Goal: Information Seeking & Learning: Learn about a topic

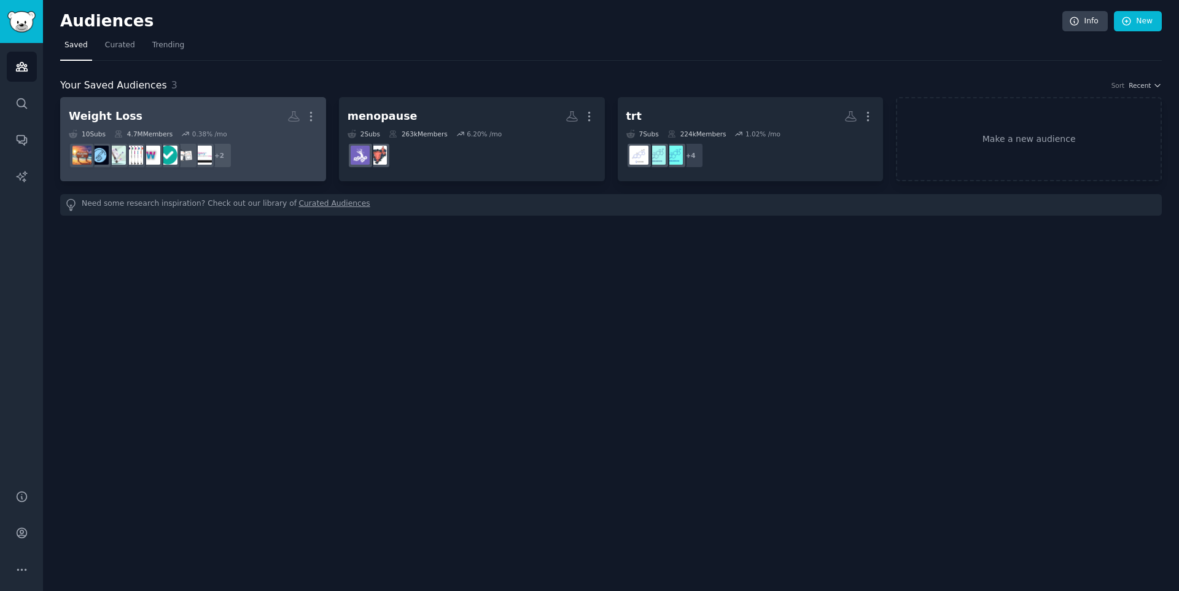
click at [257, 133] on div "10 Sub s 4.7M Members 0.38 % /mo" at bounding box center [193, 134] width 249 height 9
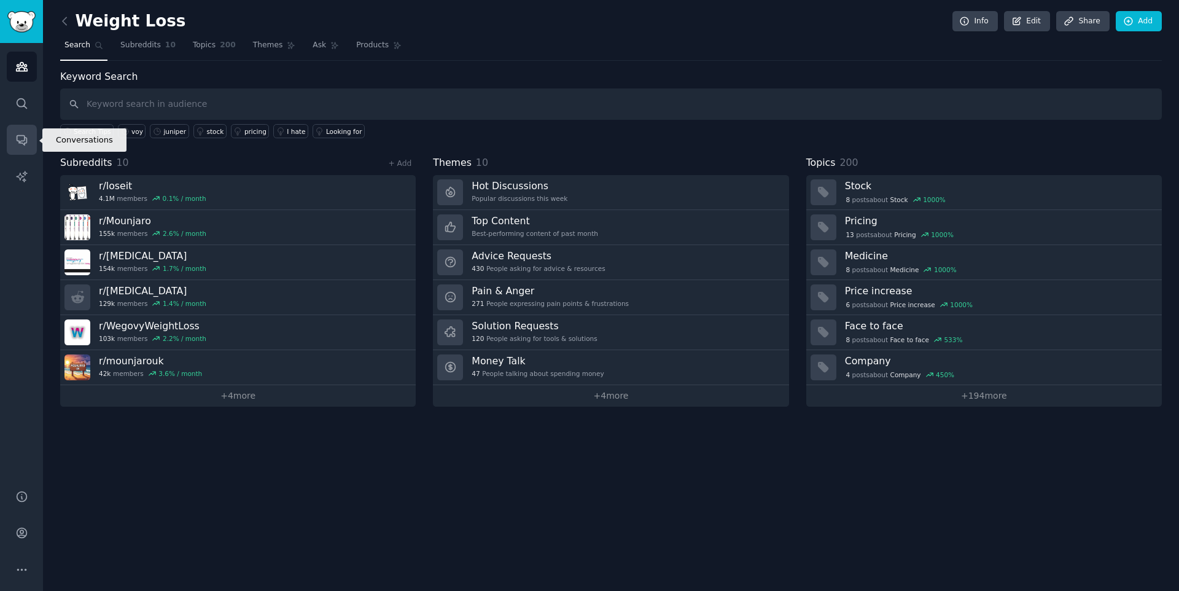
click at [15, 135] on icon "Sidebar" at bounding box center [21, 139] width 13 height 13
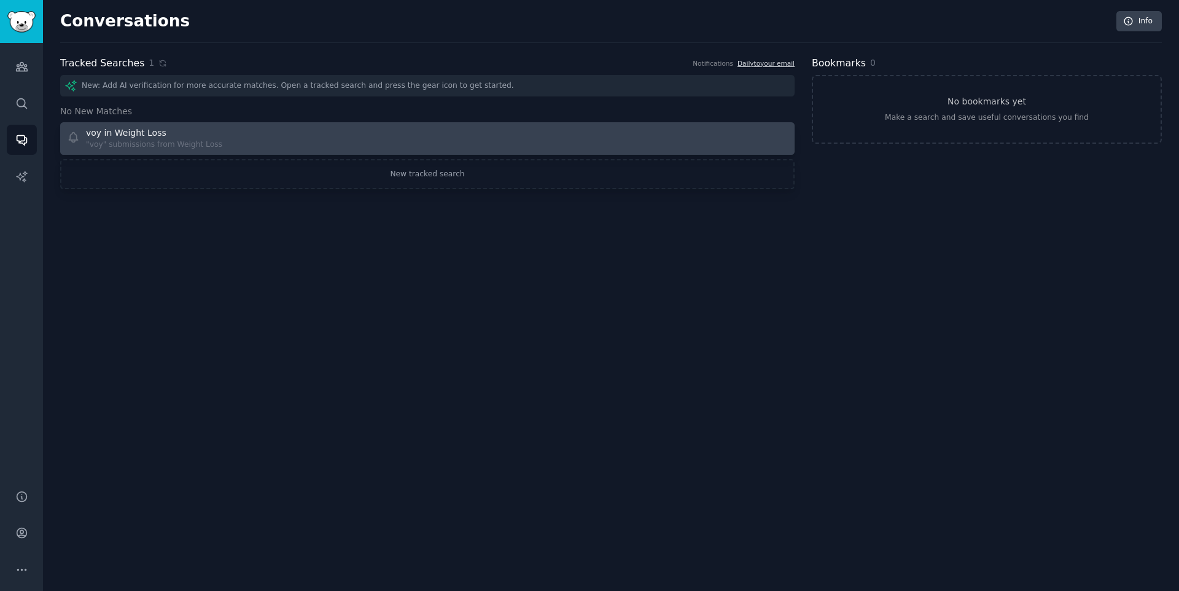
click at [265, 139] on div "voy in Weight Loss "voy" submissions from Weight Loss" at bounding box center [243, 139] width 353 height 24
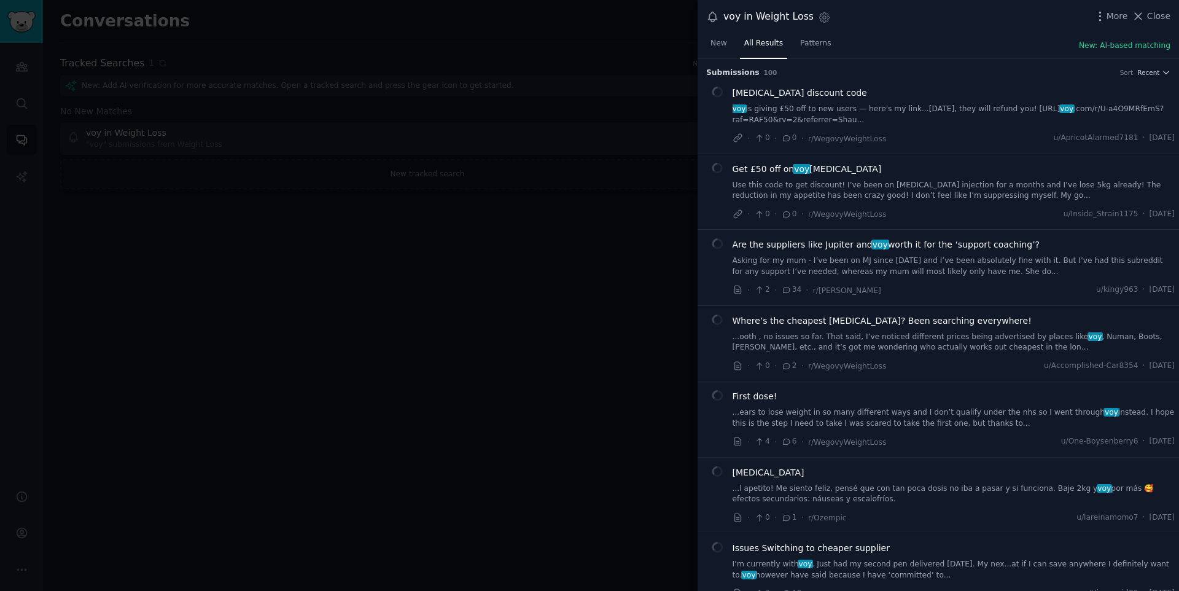
click at [787, 95] on span "[MEDICAL_DATA] discount code" at bounding box center [800, 93] width 135 height 13
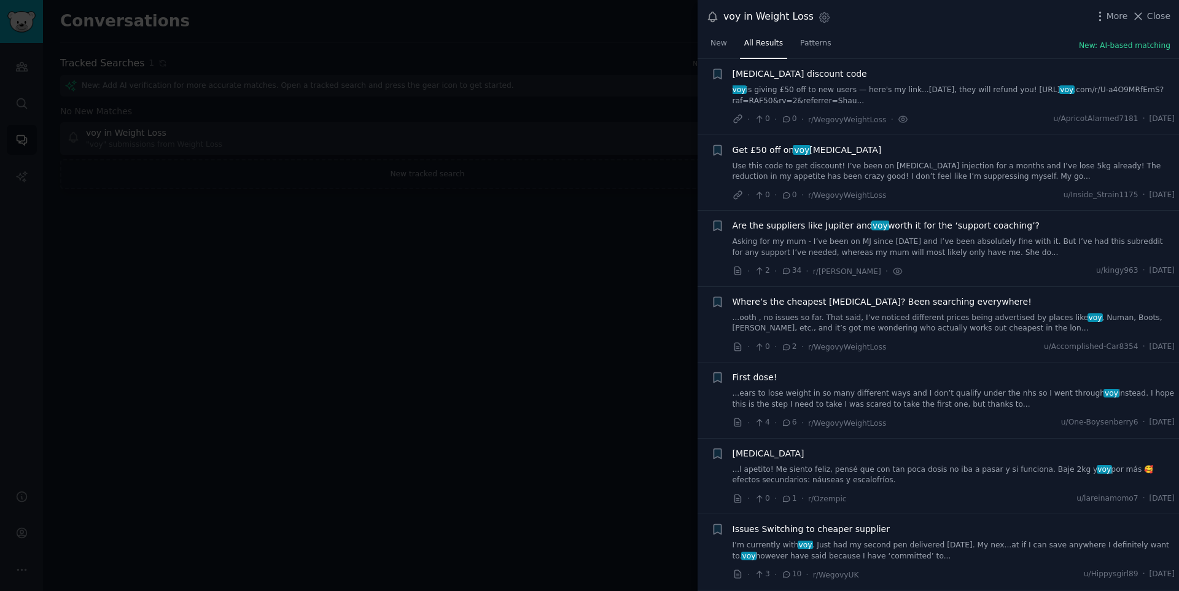
click at [807, 151] on span "voy" at bounding box center [802, 150] width 18 height 10
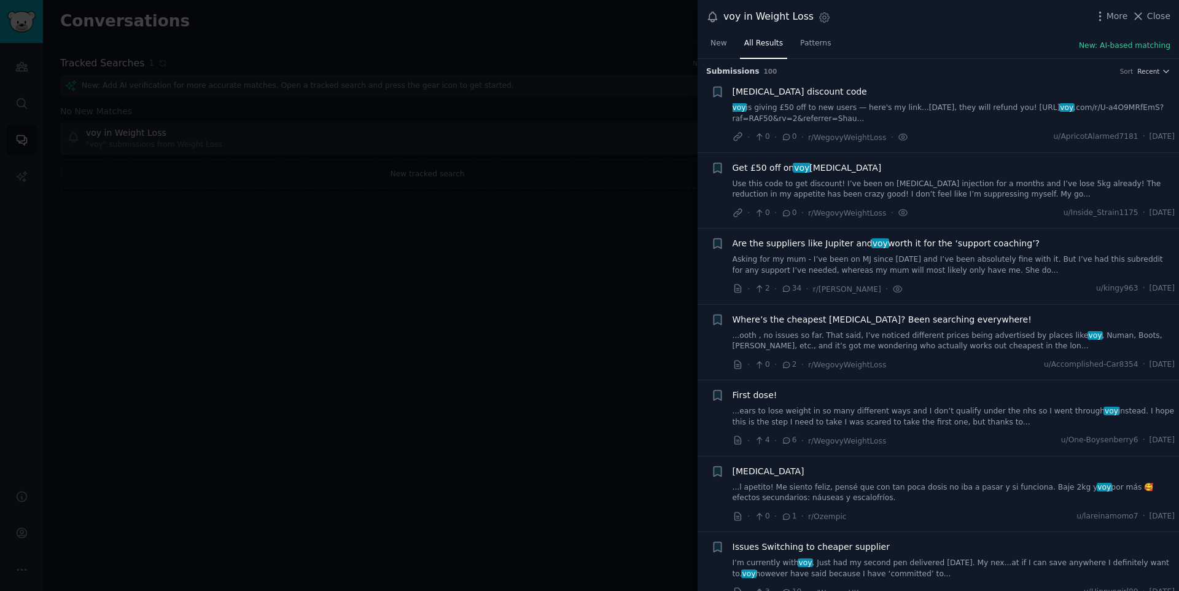
scroll to position [0, 0]
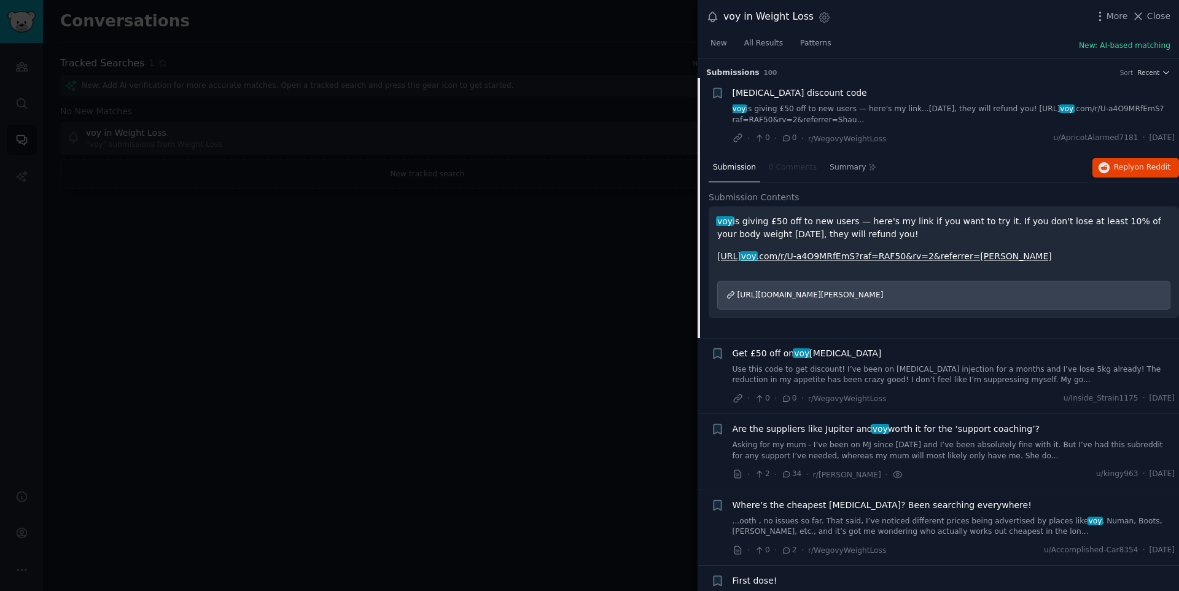
click at [738, 137] on icon at bounding box center [738, 138] width 8 height 8
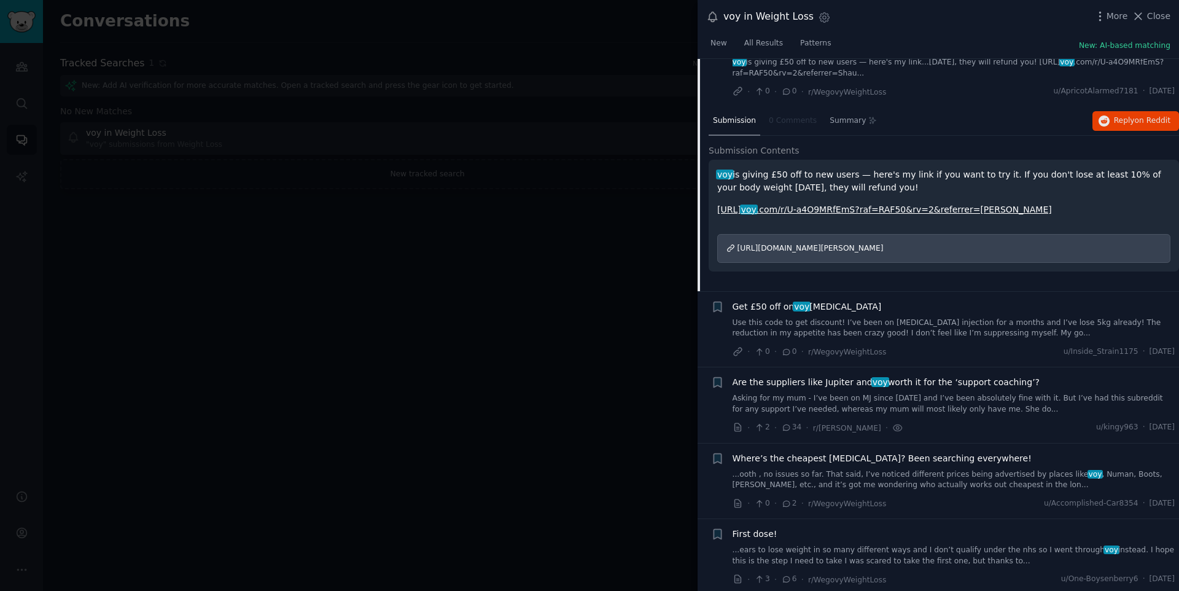
scroll to position [47, 0]
click at [771, 321] on link "Use this code to get discount! I’ve been on [MEDICAL_DATA] injection for a mont…" at bounding box center [954, 327] width 443 height 21
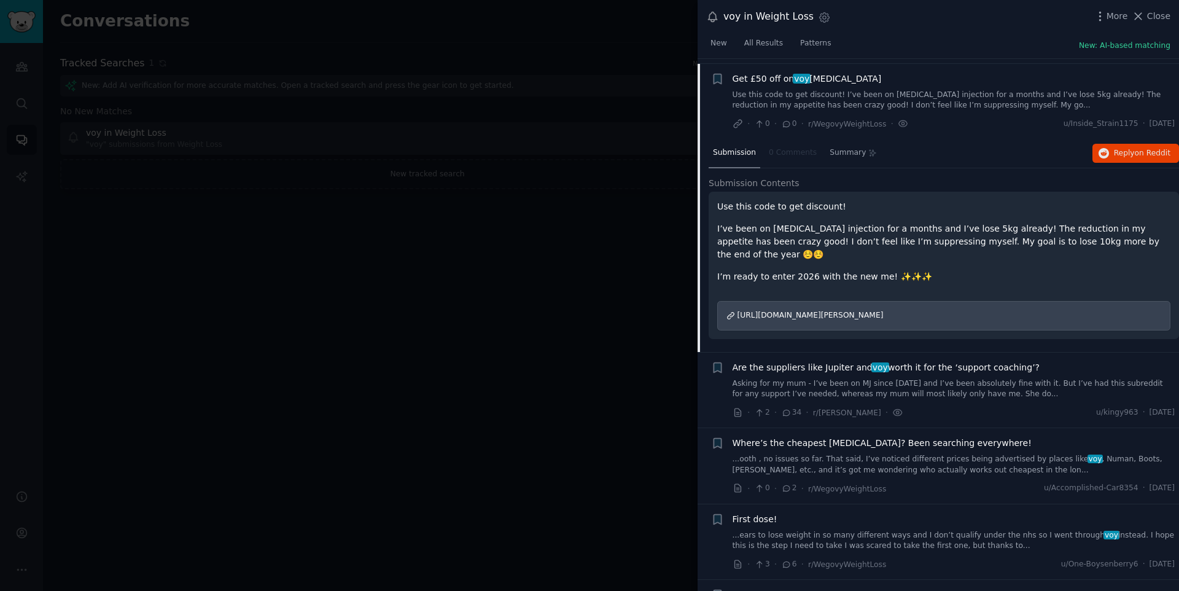
scroll to position [95, 0]
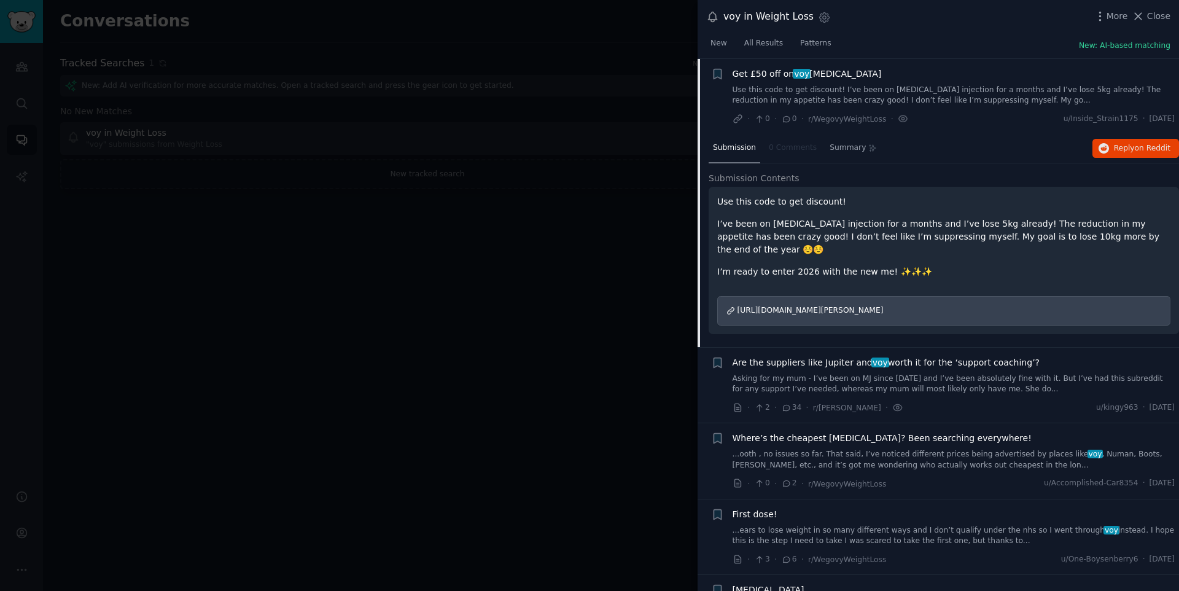
click at [738, 119] on icon at bounding box center [738, 119] width 11 height 11
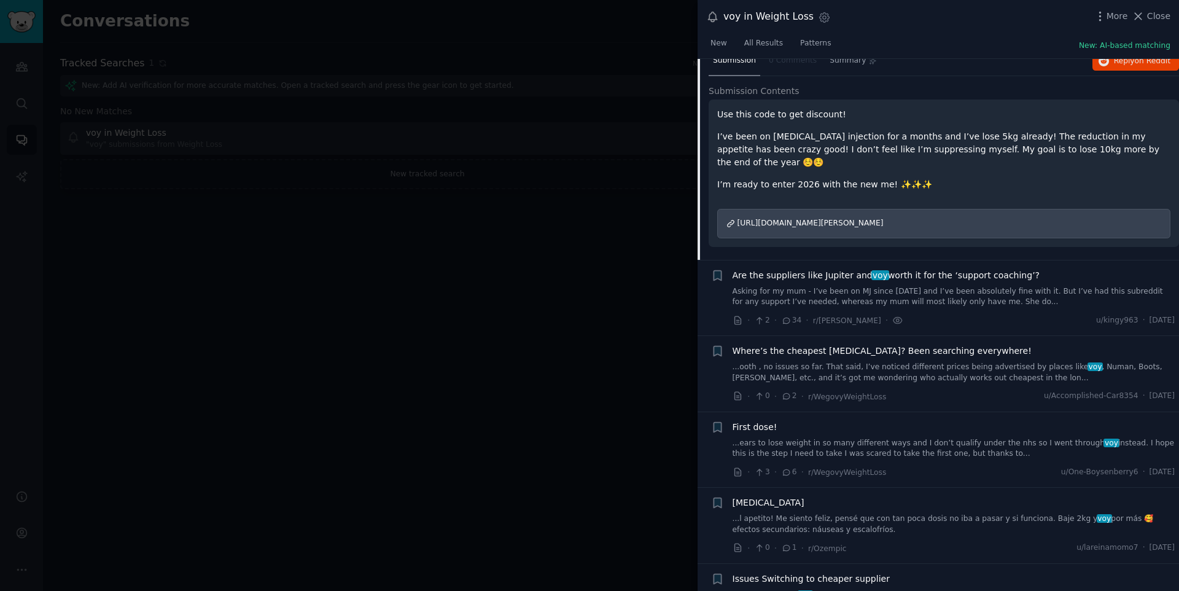
scroll to position [184, 0]
click at [784, 285] on link "Asking for my mum - I’ve been on MJ since [DATE] and I’ve been absolutely fine …" at bounding box center [954, 295] width 443 height 21
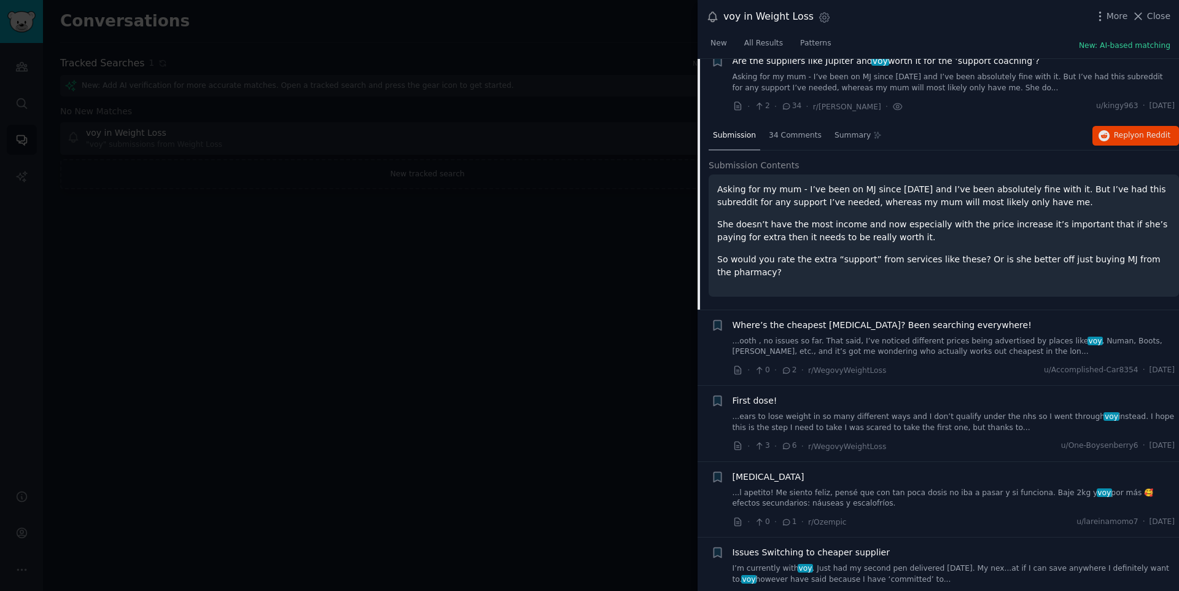
scroll to position [171, 0]
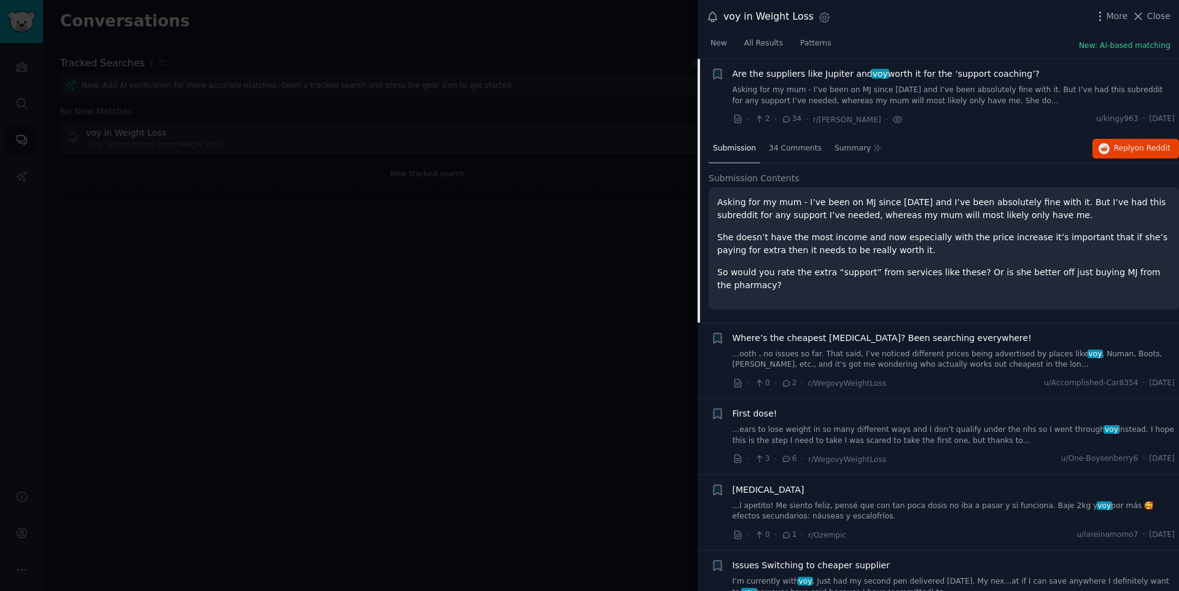
click at [737, 120] on icon at bounding box center [738, 119] width 6 height 8
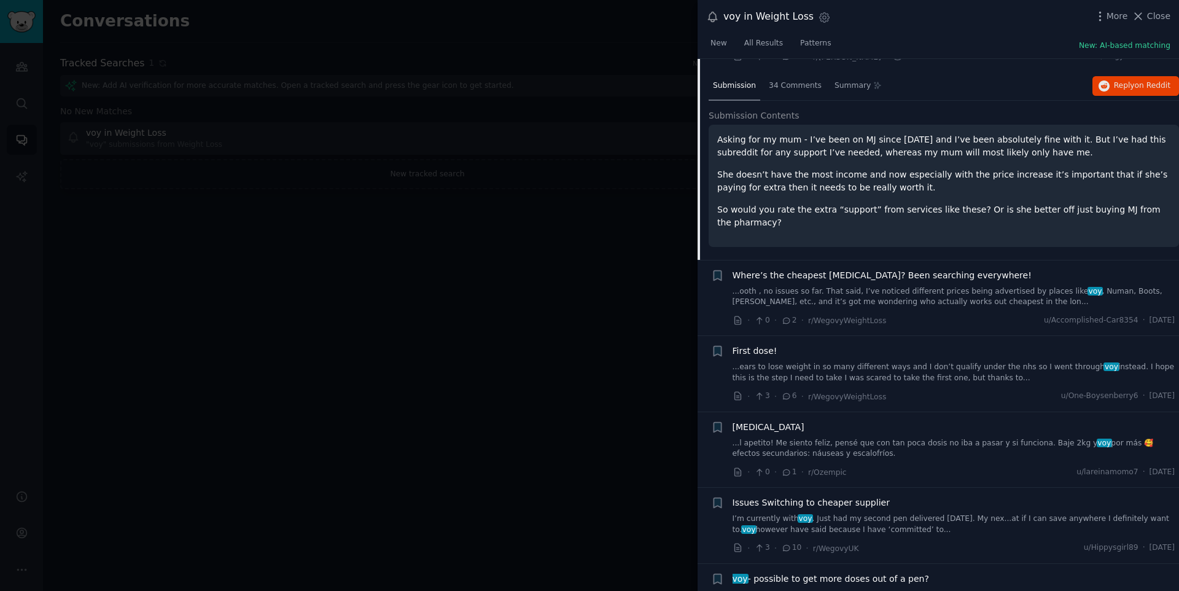
scroll to position [269, 0]
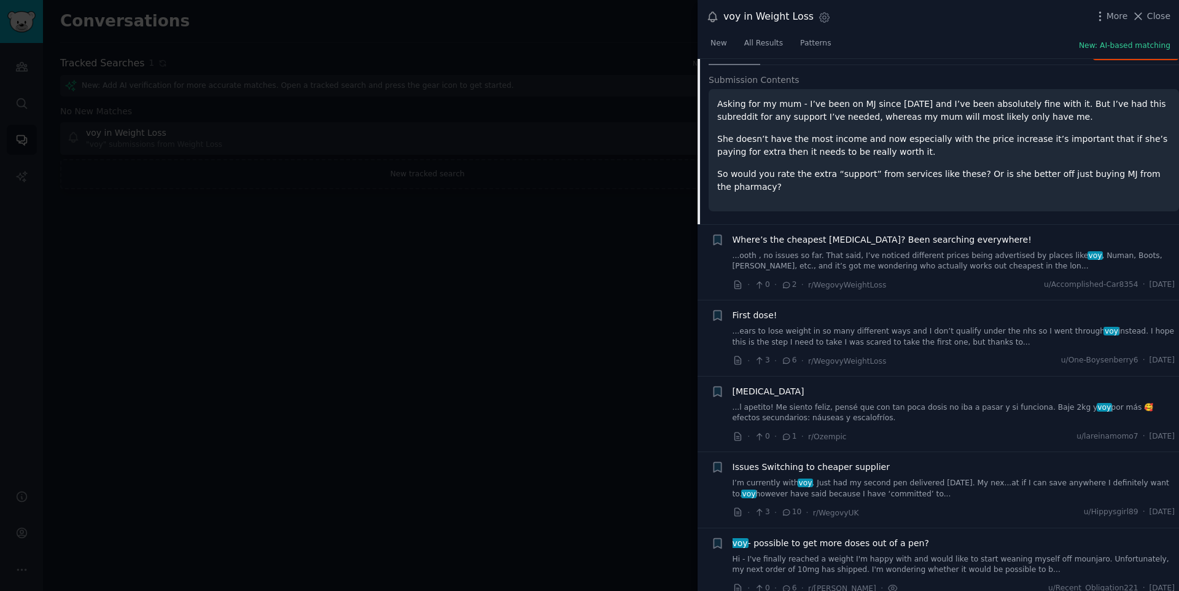
click at [829, 328] on link "...ears to lose weight in so many different ways and I don’t qualify under the …" at bounding box center [954, 336] width 443 height 21
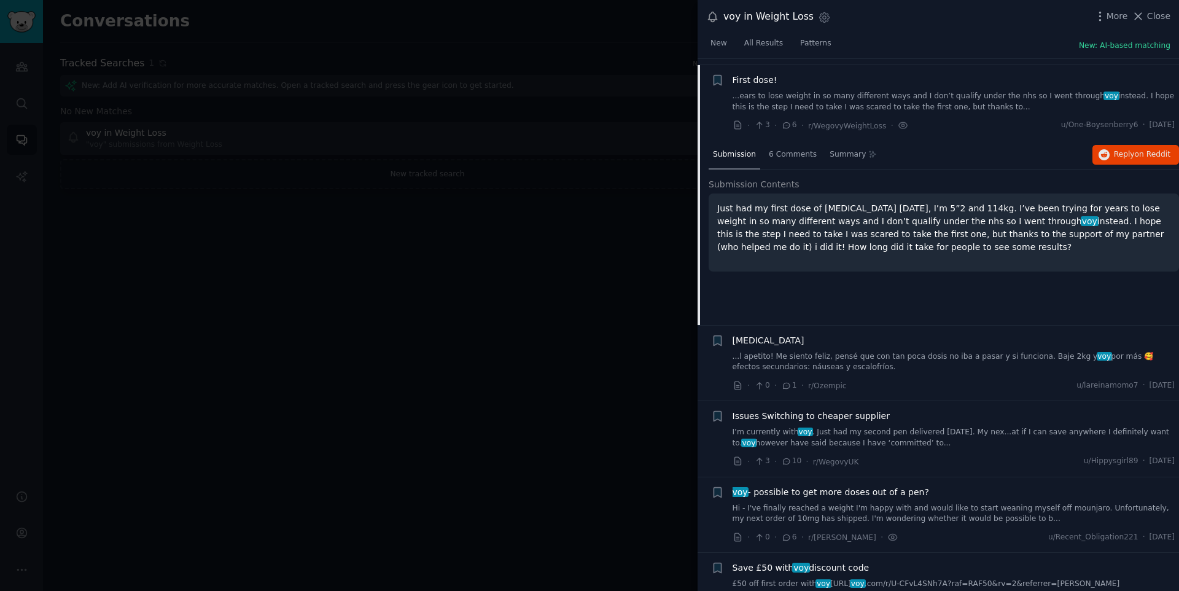
scroll to position [322, 0]
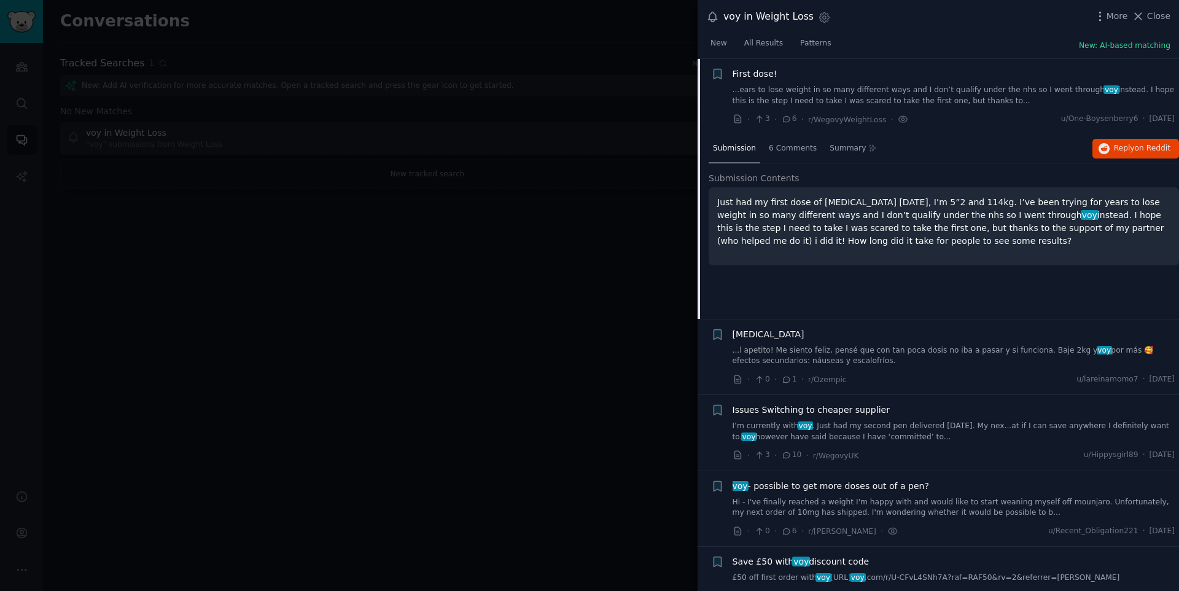
click at [736, 119] on icon at bounding box center [738, 119] width 11 height 11
click at [647, 241] on div at bounding box center [589, 295] width 1179 height 591
